Goal: Transaction & Acquisition: Purchase product/service

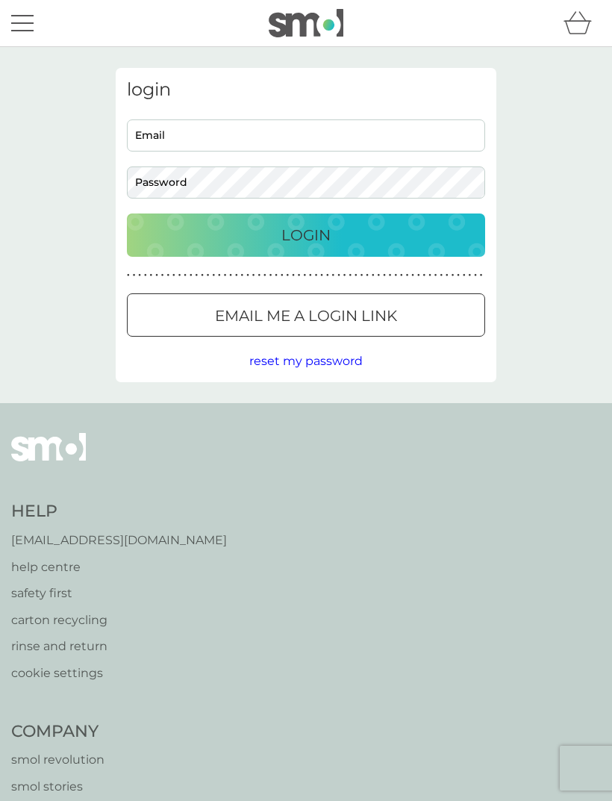
click at [161, 129] on input "Email" at bounding box center [306, 135] width 358 height 32
type input "carol.shaw111@gmail.com"
click at [306, 234] on button "Login" at bounding box center [306, 235] width 358 height 43
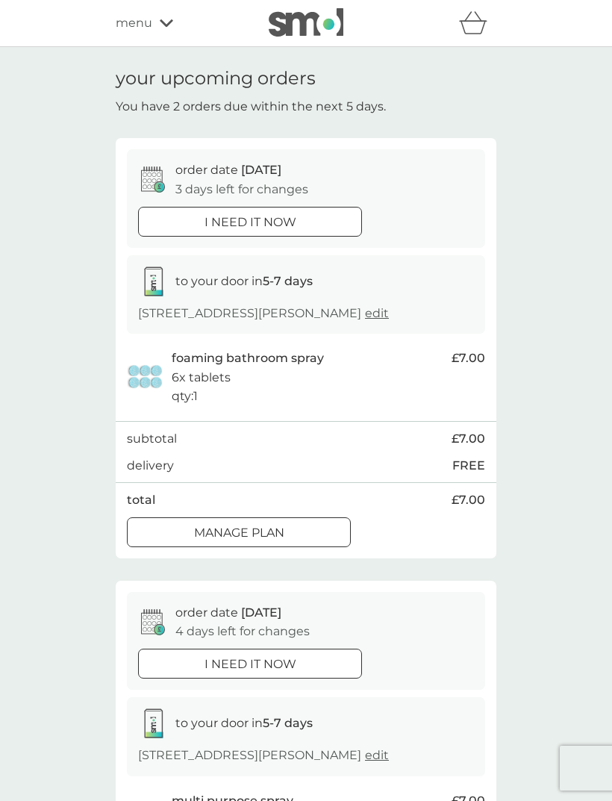
click at [318, 535] on div "Manage plan" at bounding box center [239, 532] width 223 height 19
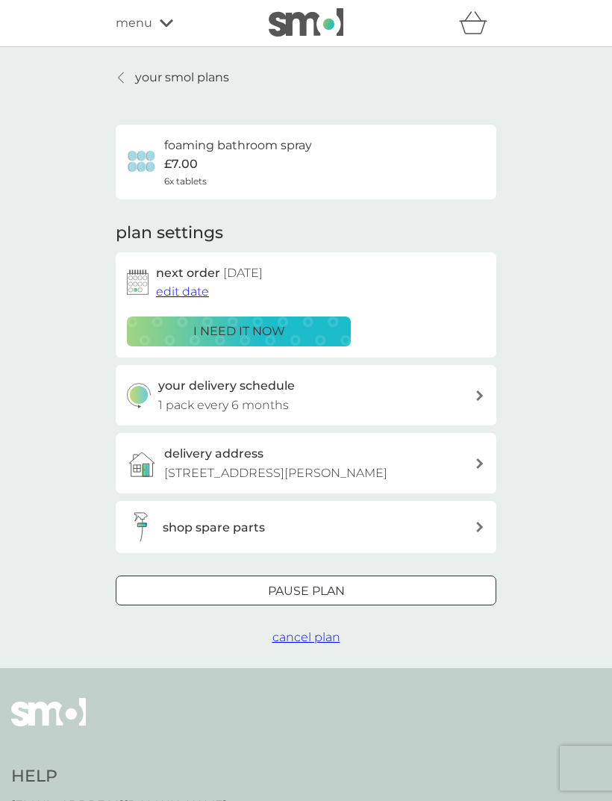
click at [185, 291] on span "edit date" at bounding box center [182, 291] width 53 height 14
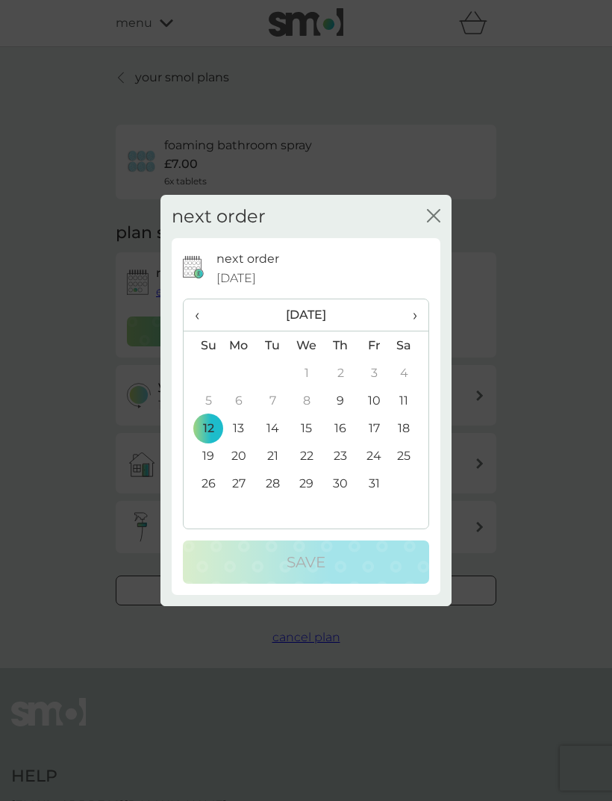
click at [414, 321] on span "›" at bounding box center [409, 314] width 15 height 31
click at [414, 320] on span "›" at bounding box center [409, 314] width 15 height 31
click at [211, 434] on td "14" at bounding box center [203, 428] width 38 height 28
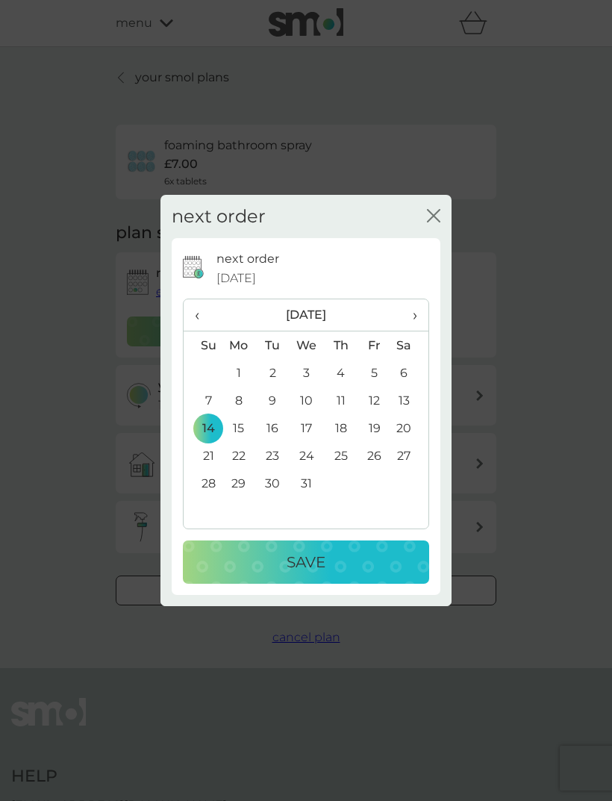
click at [367, 564] on div "Save" at bounding box center [306, 562] width 217 height 24
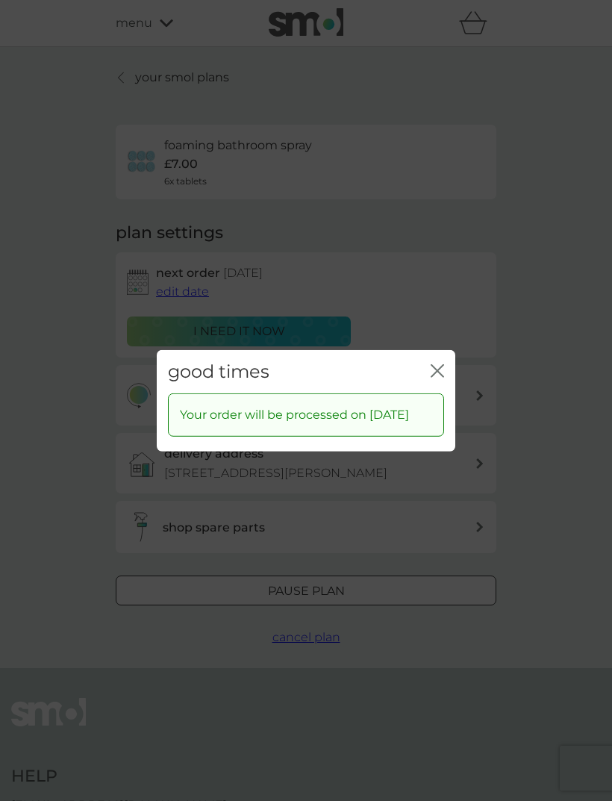
click at [439, 367] on icon "close" at bounding box center [437, 370] width 13 height 13
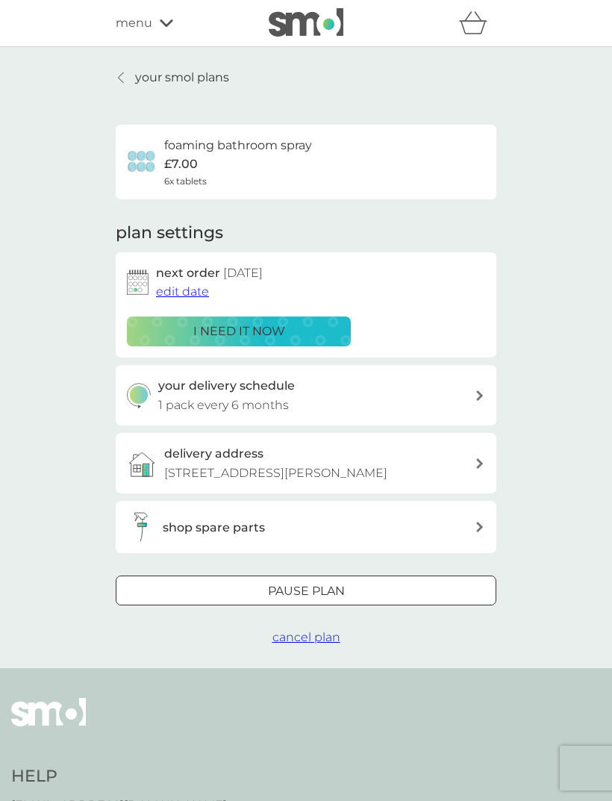
click at [130, 79] on link "your smol plans" at bounding box center [172, 77] width 113 height 19
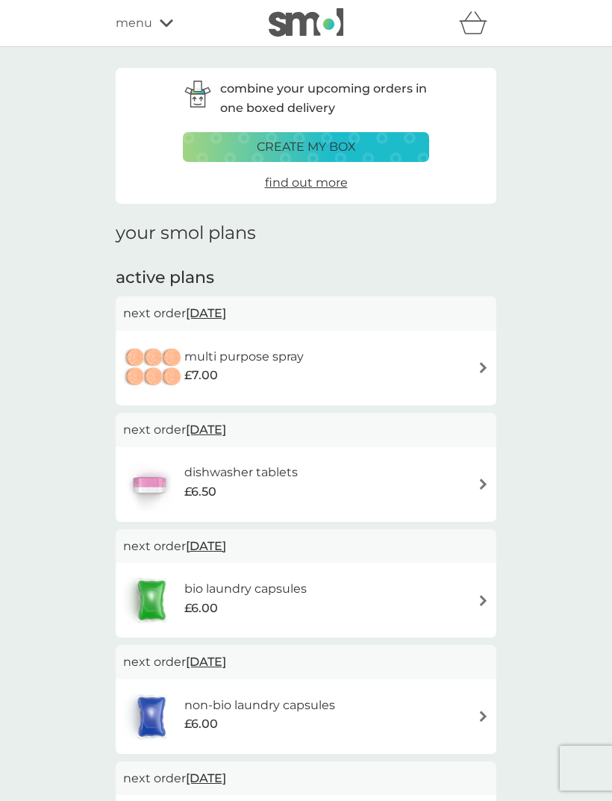
click at [470, 365] on div "multi purpose spray £7.00" at bounding box center [306, 368] width 366 height 52
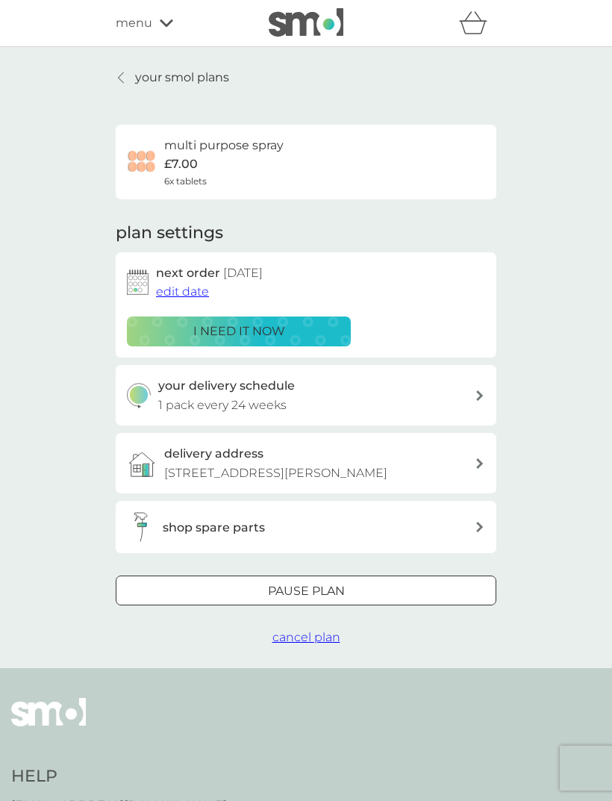
click at [186, 294] on span "edit date" at bounding box center [182, 291] width 53 height 14
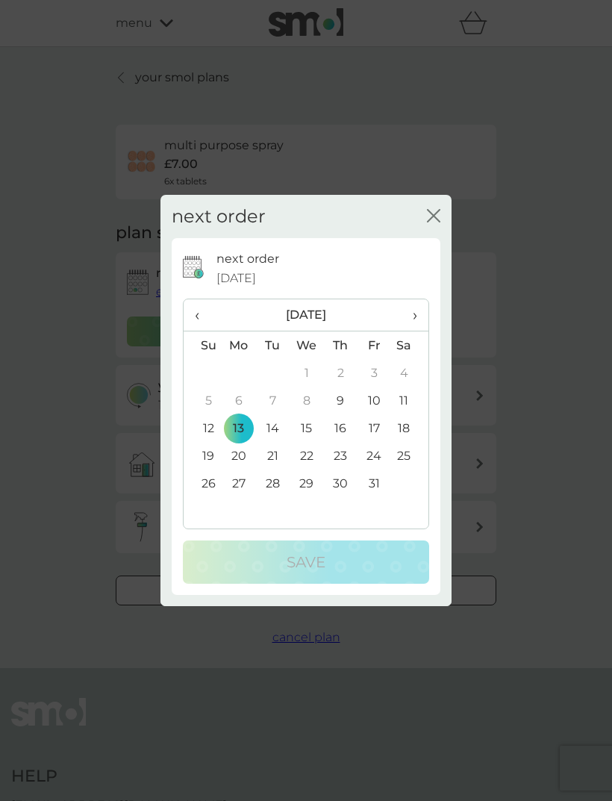
click at [410, 311] on span "›" at bounding box center [409, 314] width 15 height 31
click at [408, 316] on span "›" at bounding box center [409, 314] width 15 height 31
click at [202, 432] on td "14" at bounding box center [203, 428] width 38 height 28
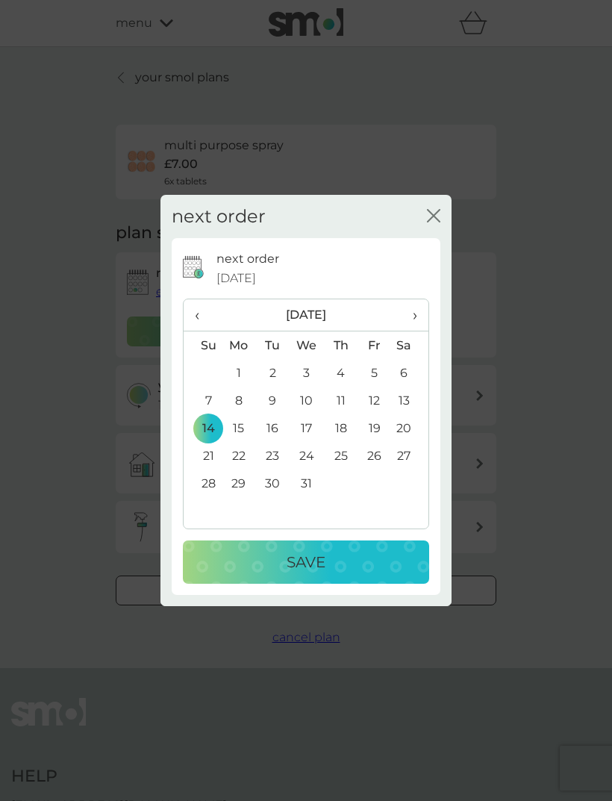
click at [280, 562] on div "Save" at bounding box center [306, 562] width 217 height 24
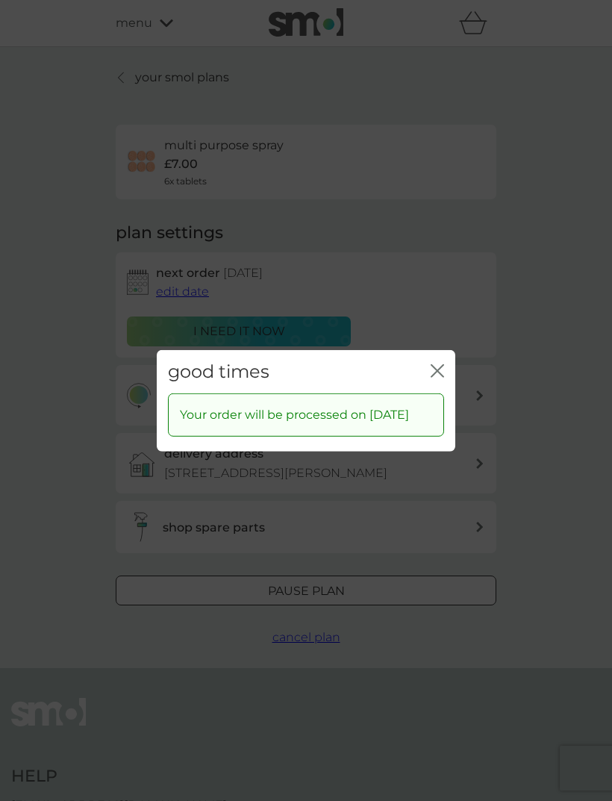
click at [438, 370] on button "close" at bounding box center [437, 372] width 13 height 16
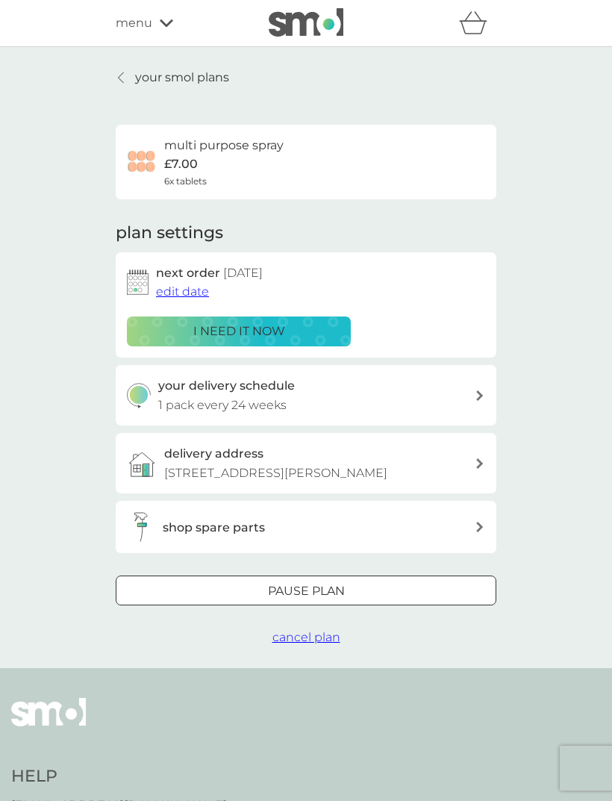
click at [119, 96] on div "your smol plans multi purpose spray £7.00 6x tablets plan settings next order 1…" at bounding box center [306, 357] width 381 height 579
click at [116, 82] on link "your smol plans" at bounding box center [172, 77] width 113 height 19
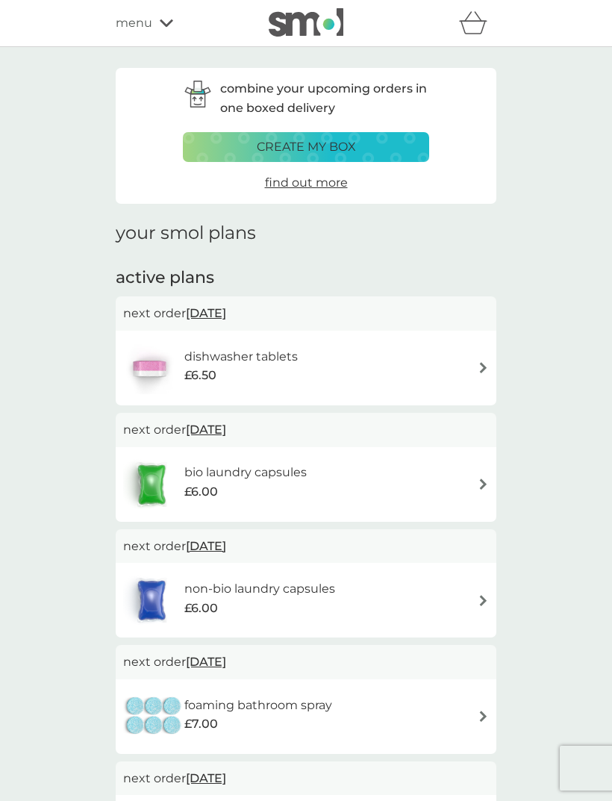
click at [479, 484] on img at bounding box center [483, 484] width 11 height 11
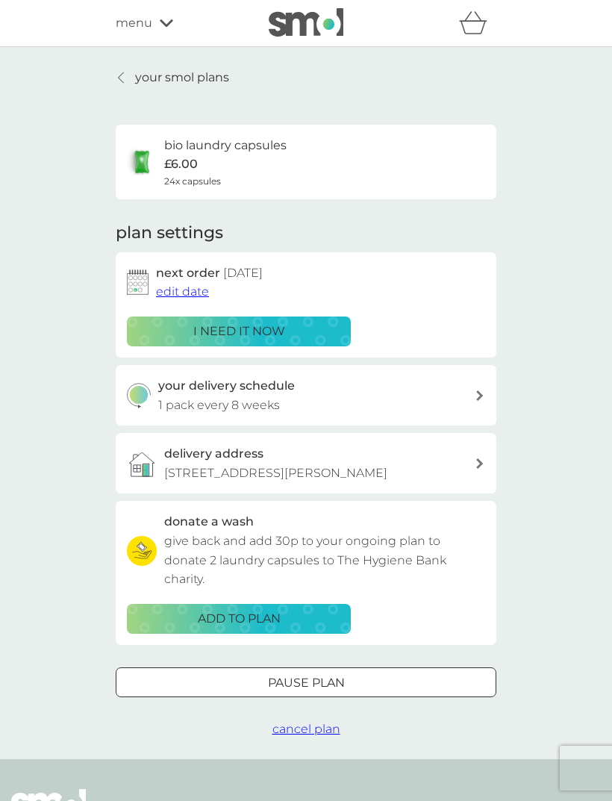
click at [181, 298] on button "edit date" at bounding box center [182, 291] width 53 height 19
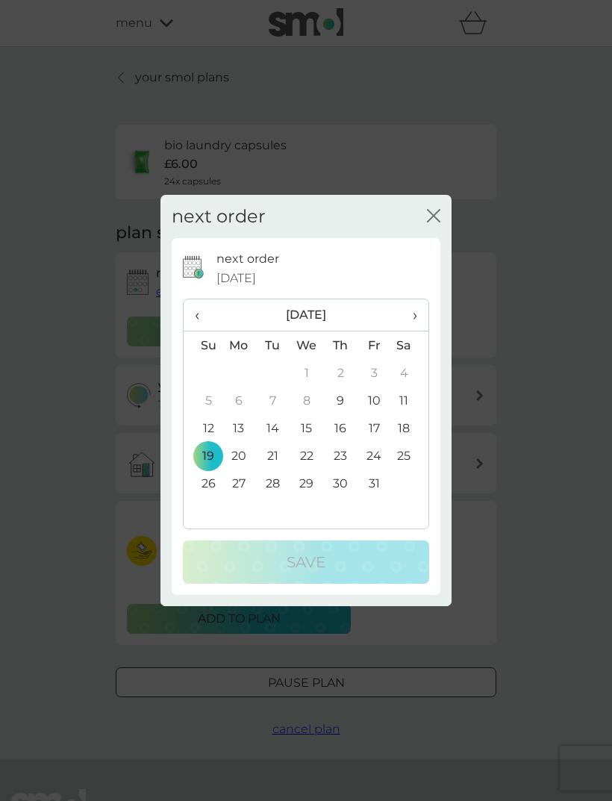
click at [301, 421] on td "15" at bounding box center [307, 428] width 34 height 28
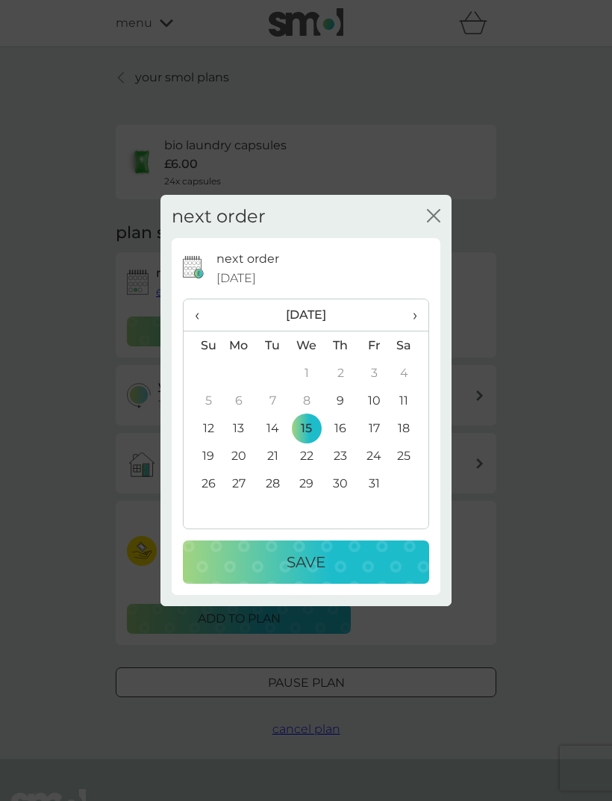
click at [273, 571] on div "Save" at bounding box center [306, 562] width 217 height 24
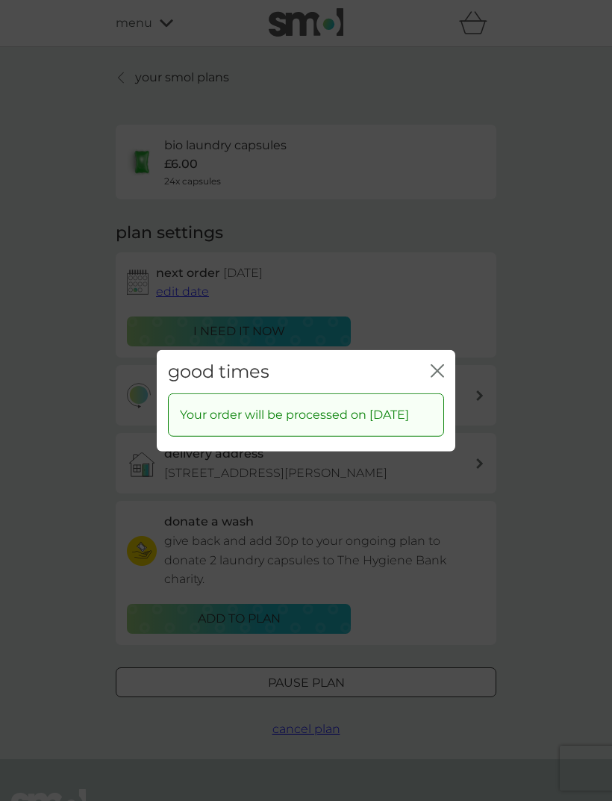
click at [436, 364] on icon "close" at bounding box center [435, 370] width 6 height 12
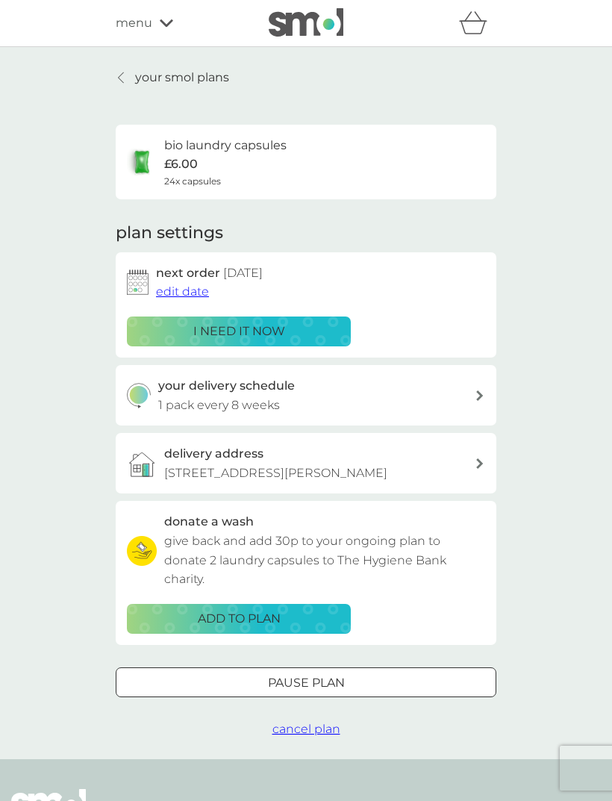
click at [121, 84] on link "your smol plans" at bounding box center [172, 77] width 113 height 19
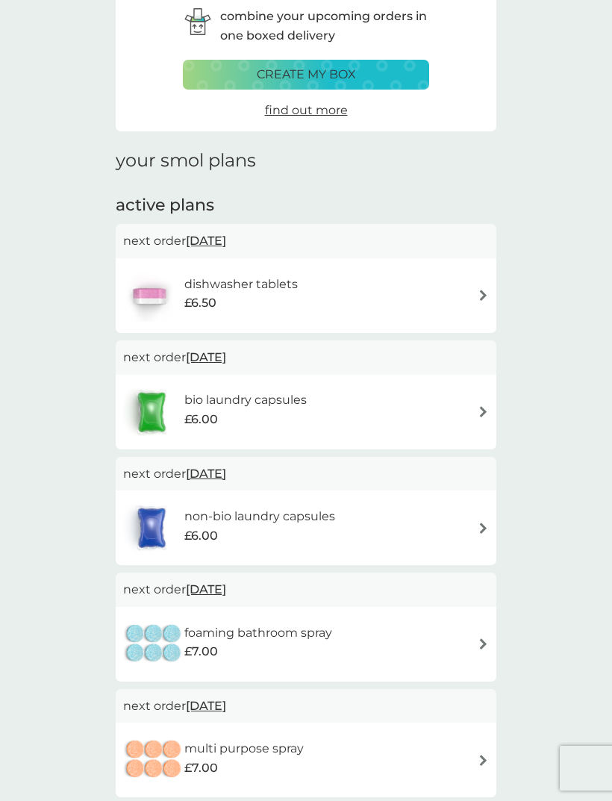
scroll to position [74, 0]
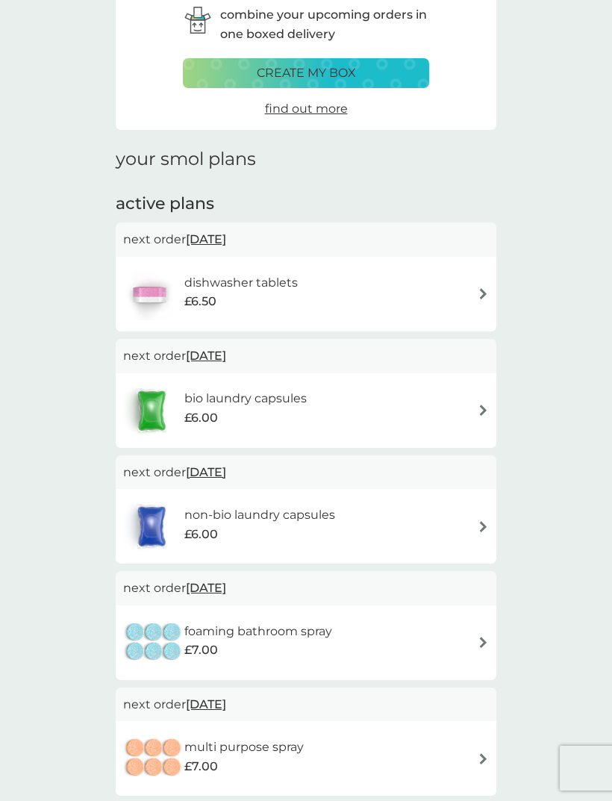
click at [472, 519] on div "non-bio laundry capsules £6.00" at bounding box center [306, 526] width 366 height 52
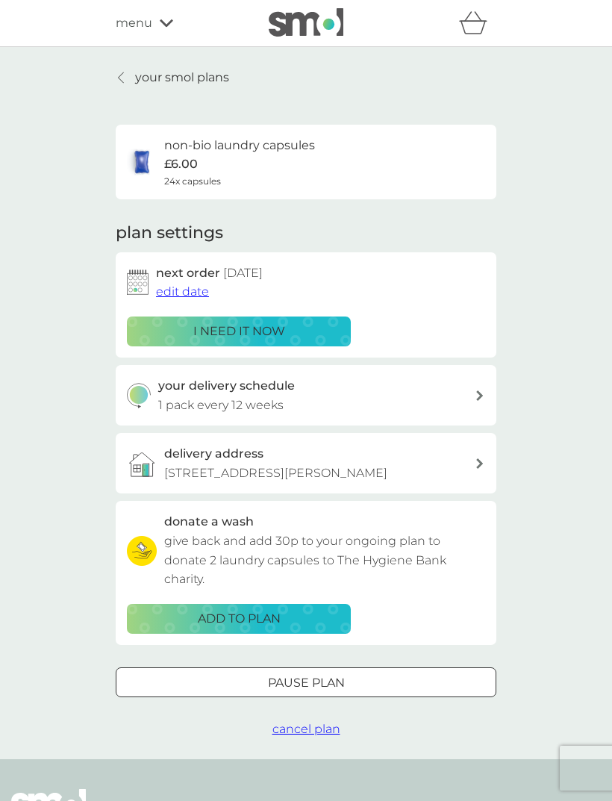
click at [181, 295] on span "edit date" at bounding box center [182, 291] width 53 height 14
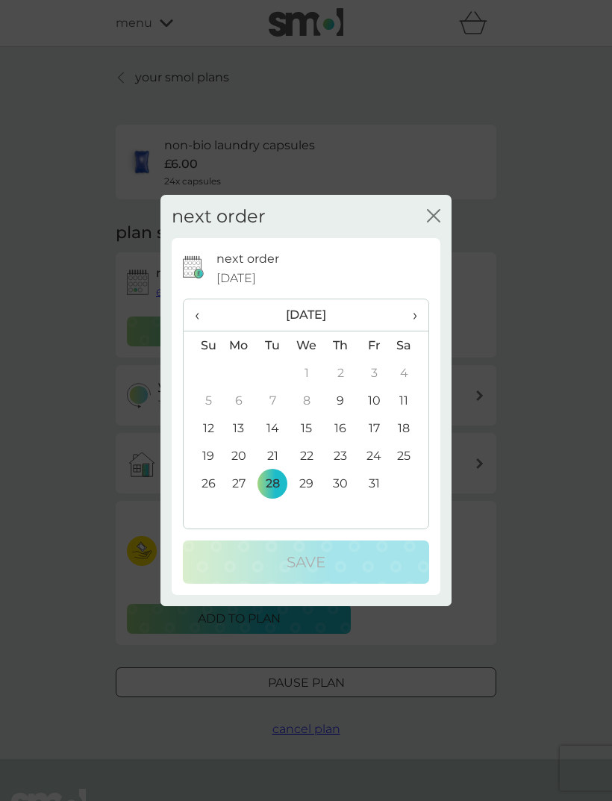
click at [410, 331] on span "›" at bounding box center [409, 314] width 15 height 31
click at [407, 331] on span "›" at bounding box center [409, 314] width 15 height 31
click at [202, 442] on td "14" at bounding box center [203, 428] width 38 height 28
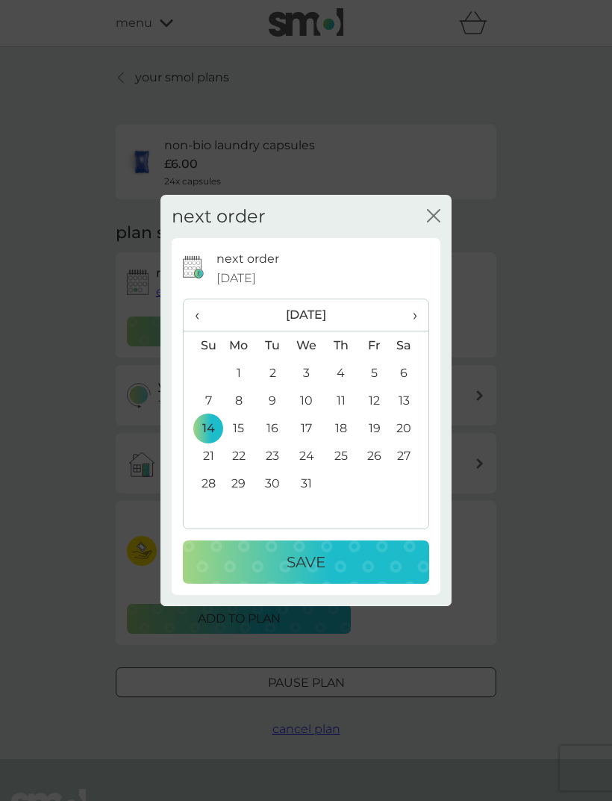
click at [265, 584] on button "Save" at bounding box center [306, 562] width 246 height 43
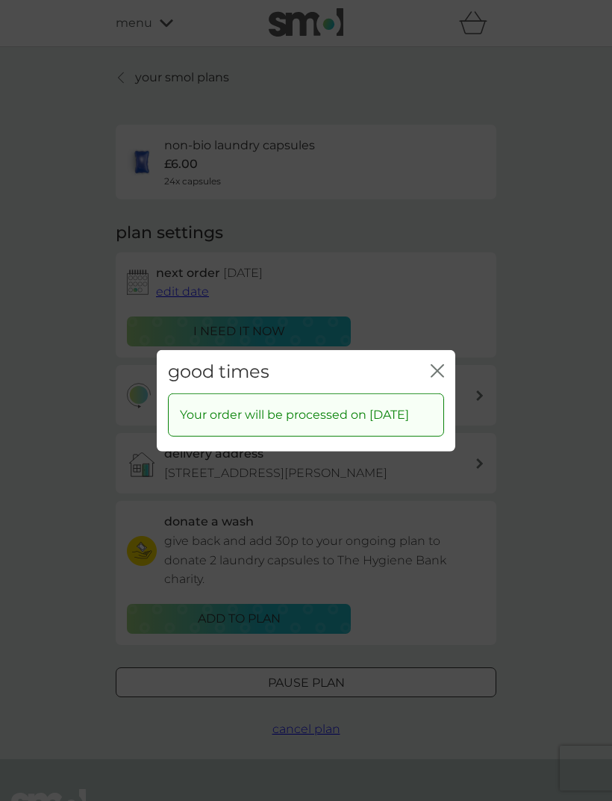
click at [435, 377] on icon "close" at bounding box center [437, 370] width 13 height 13
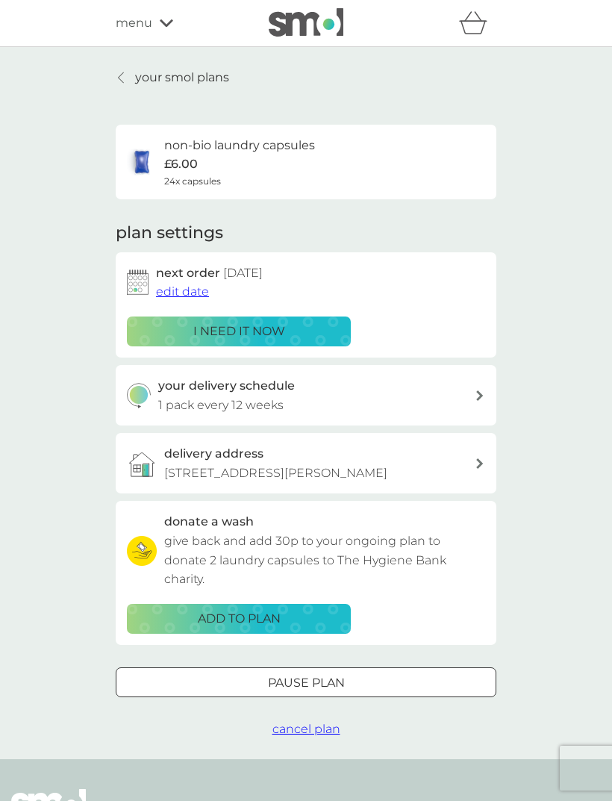
click at [121, 72] on icon at bounding box center [121, 78] width 6 height 12
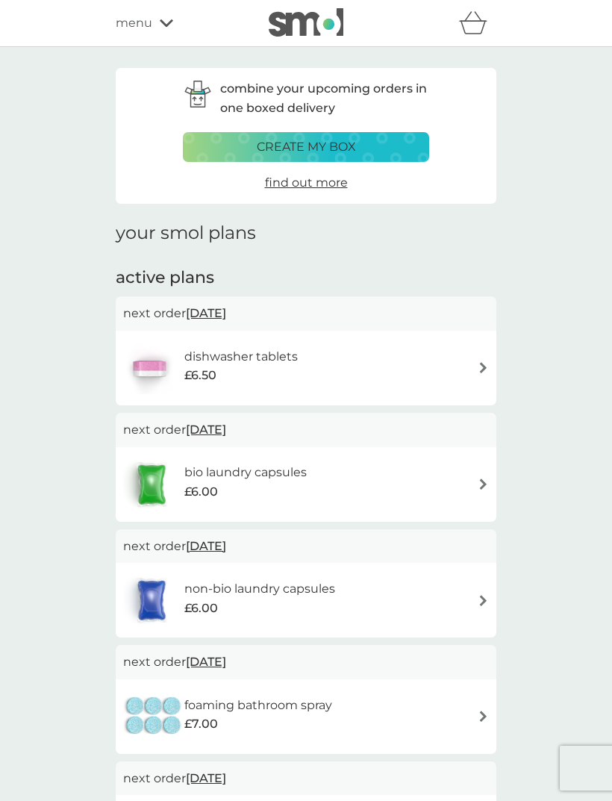
click at [307, 185] on span "find out more" at bounding box center [306, 182] width 83 height 14
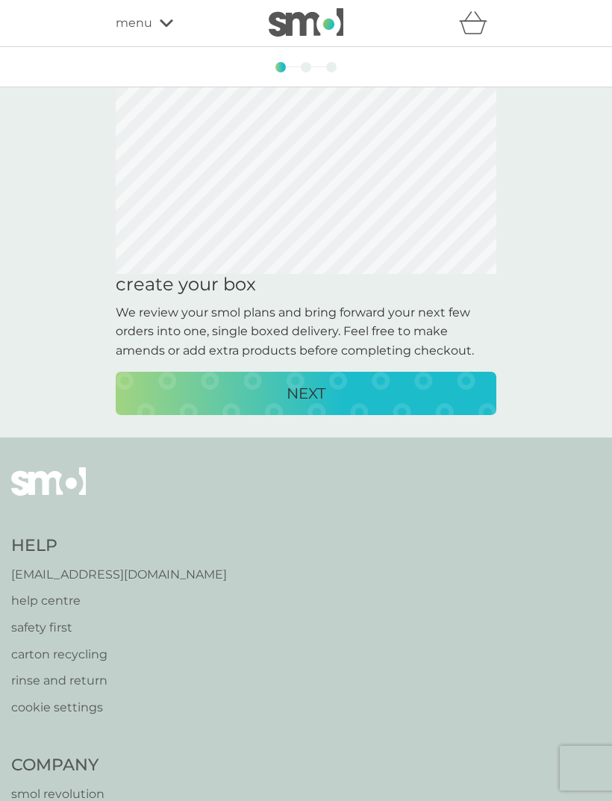
click at [216, 398] on div "NEXT" at bounding box center [306, 394] width 351 height 24
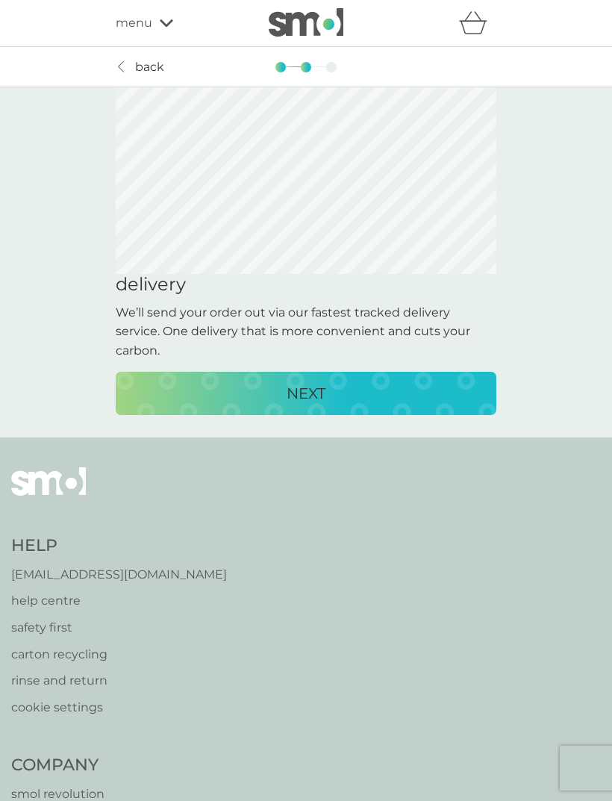
click at [226, 391] on div "NEXT" at bounding box center [306, 394] width 351 height 24
click at [228, 404] on div "CREATE MY BOX" at bounding box center [306, 394] width 351 height 24
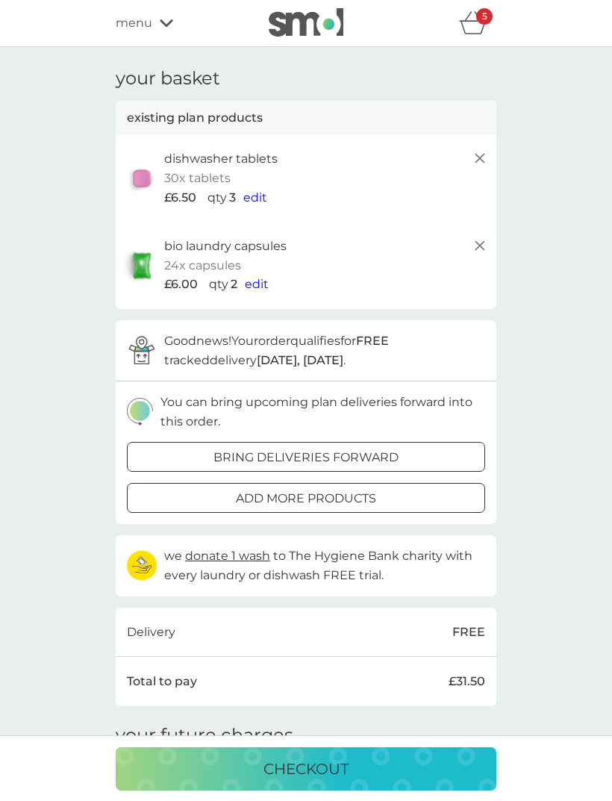
click at [259, 196] on span "edit" at bounding box center [255, 197] width 24 height 14
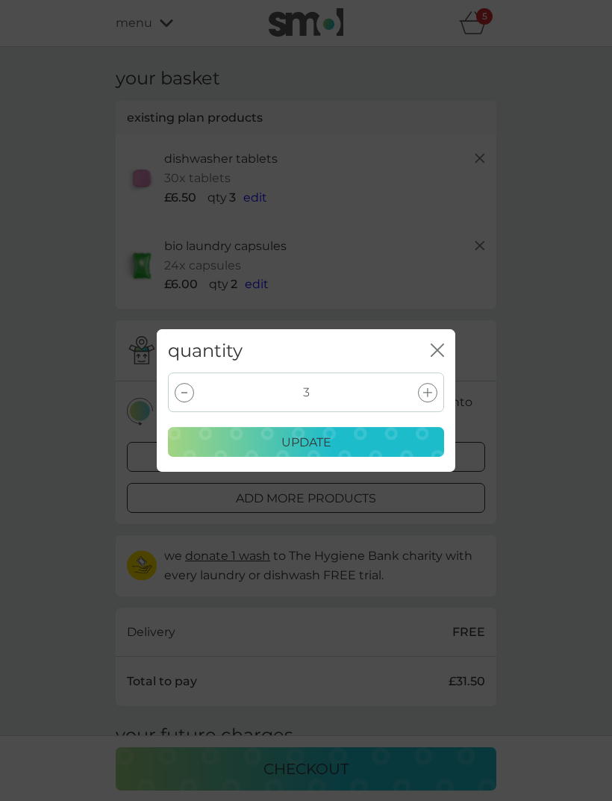
click at [178, 399] on div at bounding box center [184, 392] width 19 height 19
click at [177, 398] on div at bounding box center [184, 392] width 19 height 19
click at [226, 455] on button "update" at bounding box center [306, 442] width 276 height 30
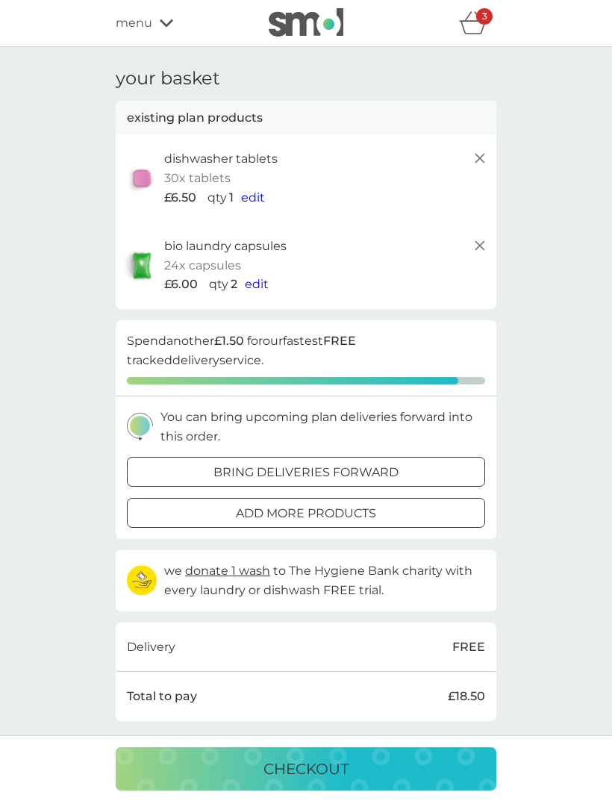
click at [256, 282] on span "edit" at bounding box center [257, 284] width 24 height 14
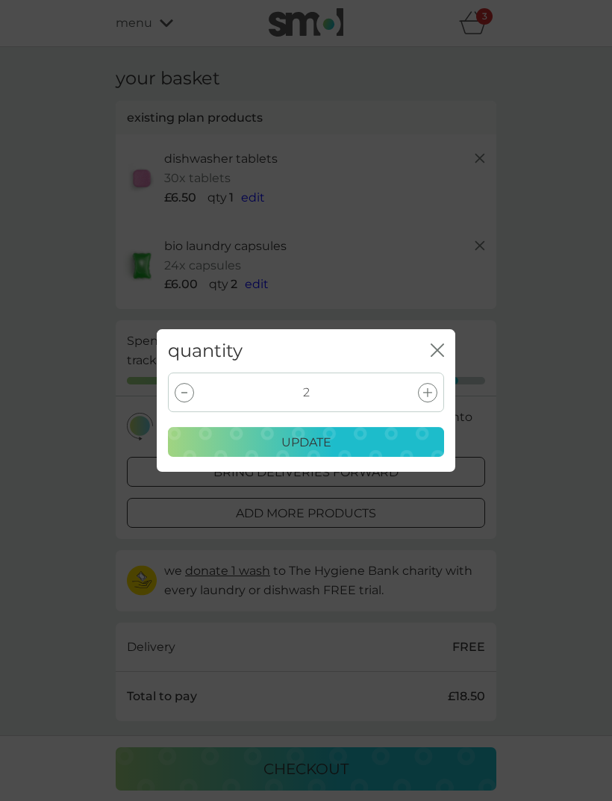
click at [181, 399] on div at bounding box center [184, 392] width 19 height 19
click at [208, 455] on button "update" at bounding box center [306, 442] width 276 height 30
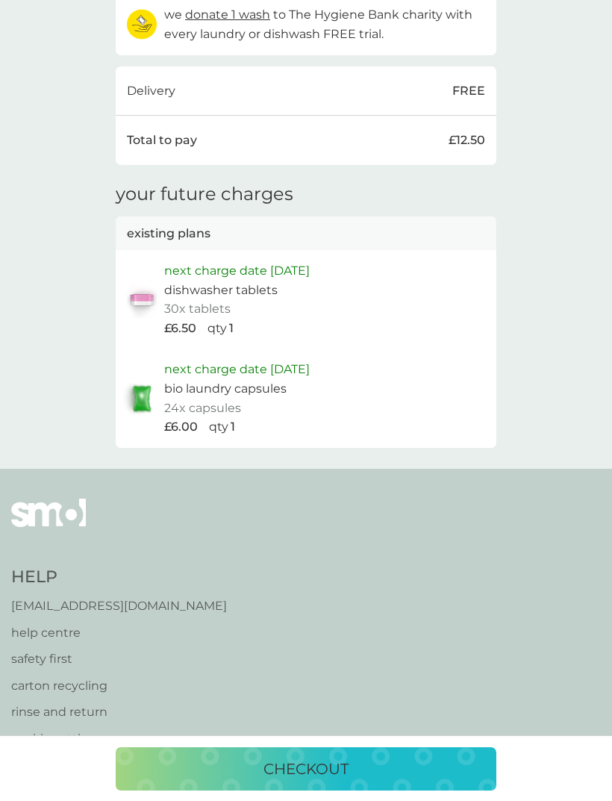
scroll to position [562, 0]
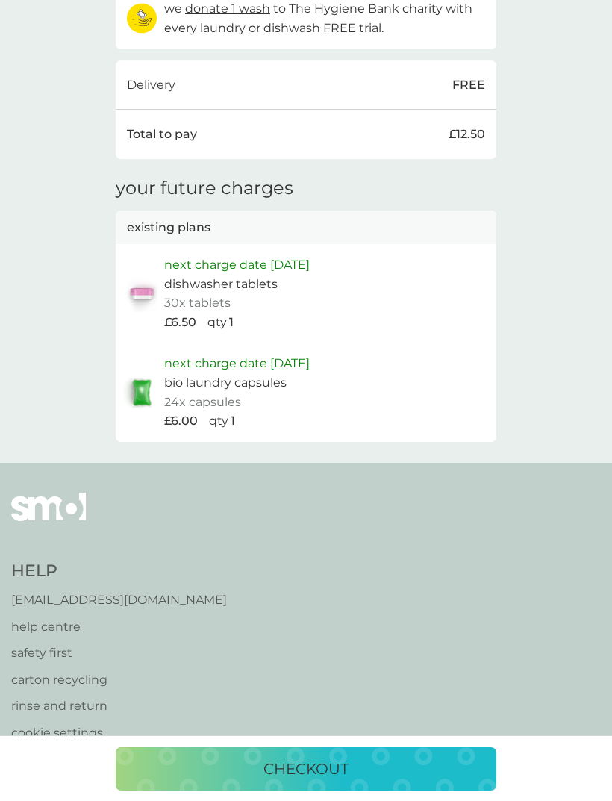
click at [276, 781] on p "checkout" at bounding box center [306, 769] width 85 height 24
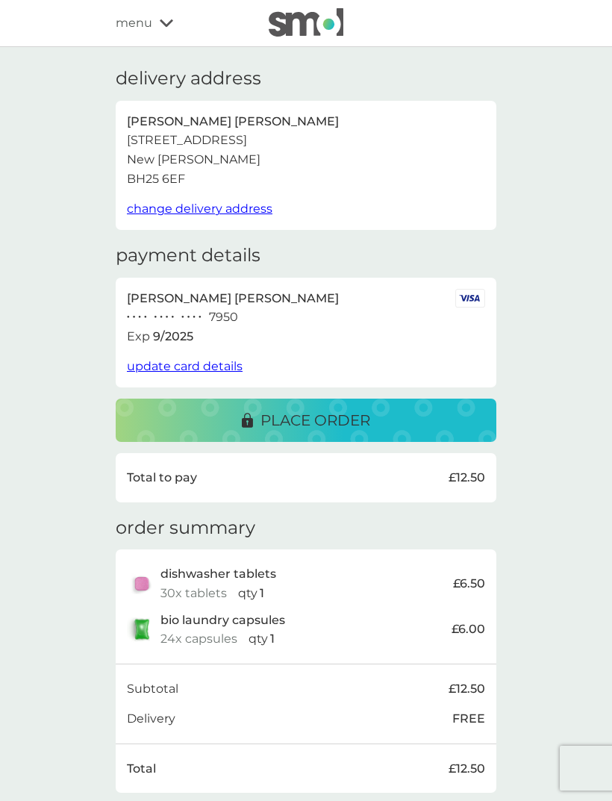
click at [172, 421] on div "place order" at bounding box center [306, 420] width 351 height 24
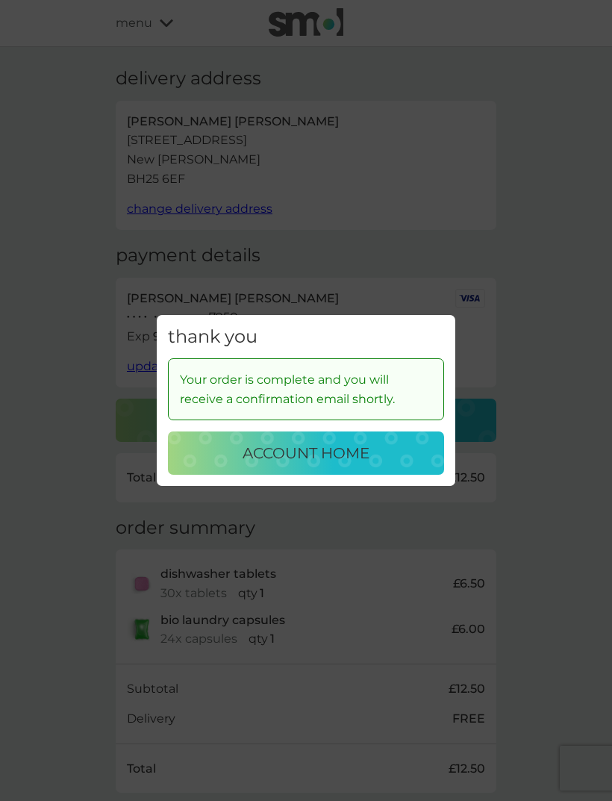
click at [222, 464] on div "account home" at bounding box center [306, 453] width 246 height 24
